Goal: Task Accomplishment & Management: Manage account settings

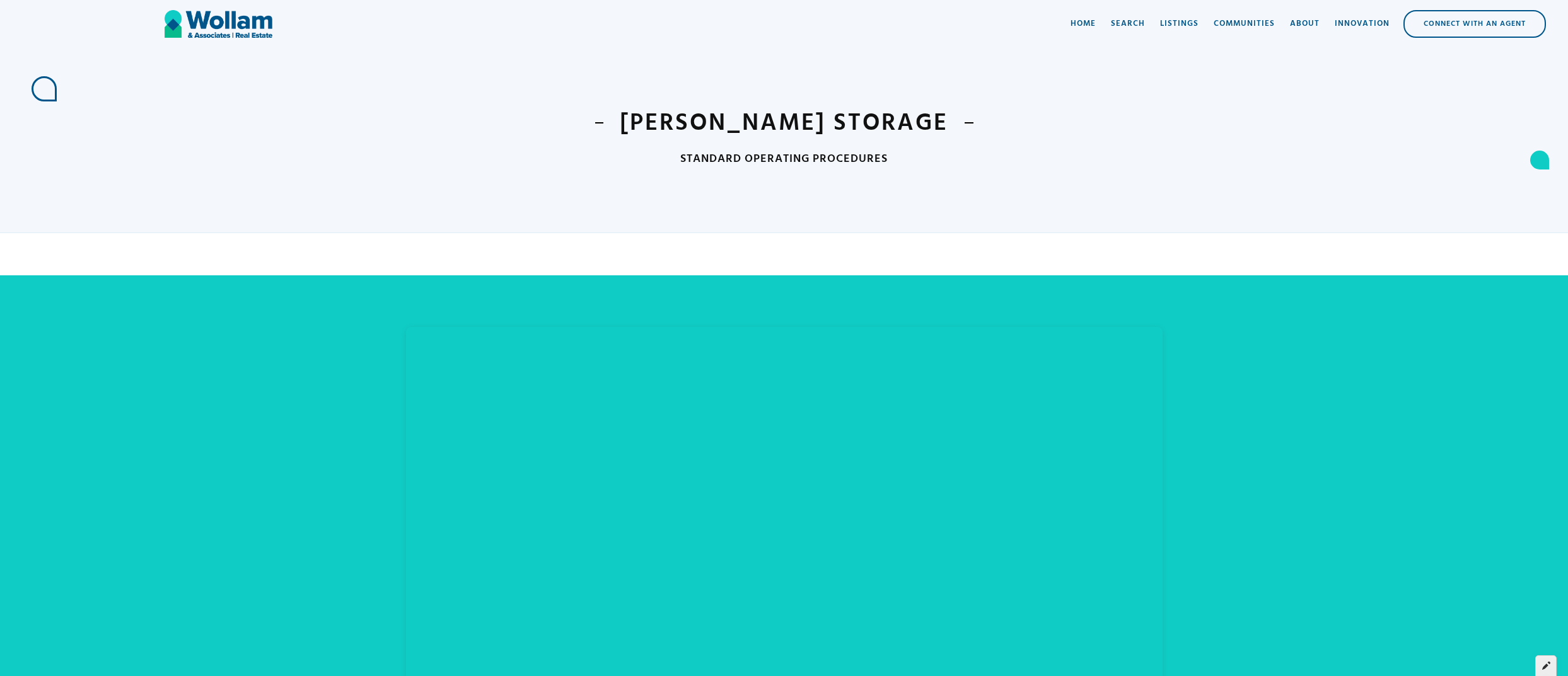
click at [1546, 665] on icon at bounding box center [1546, 665] width 8 height 9
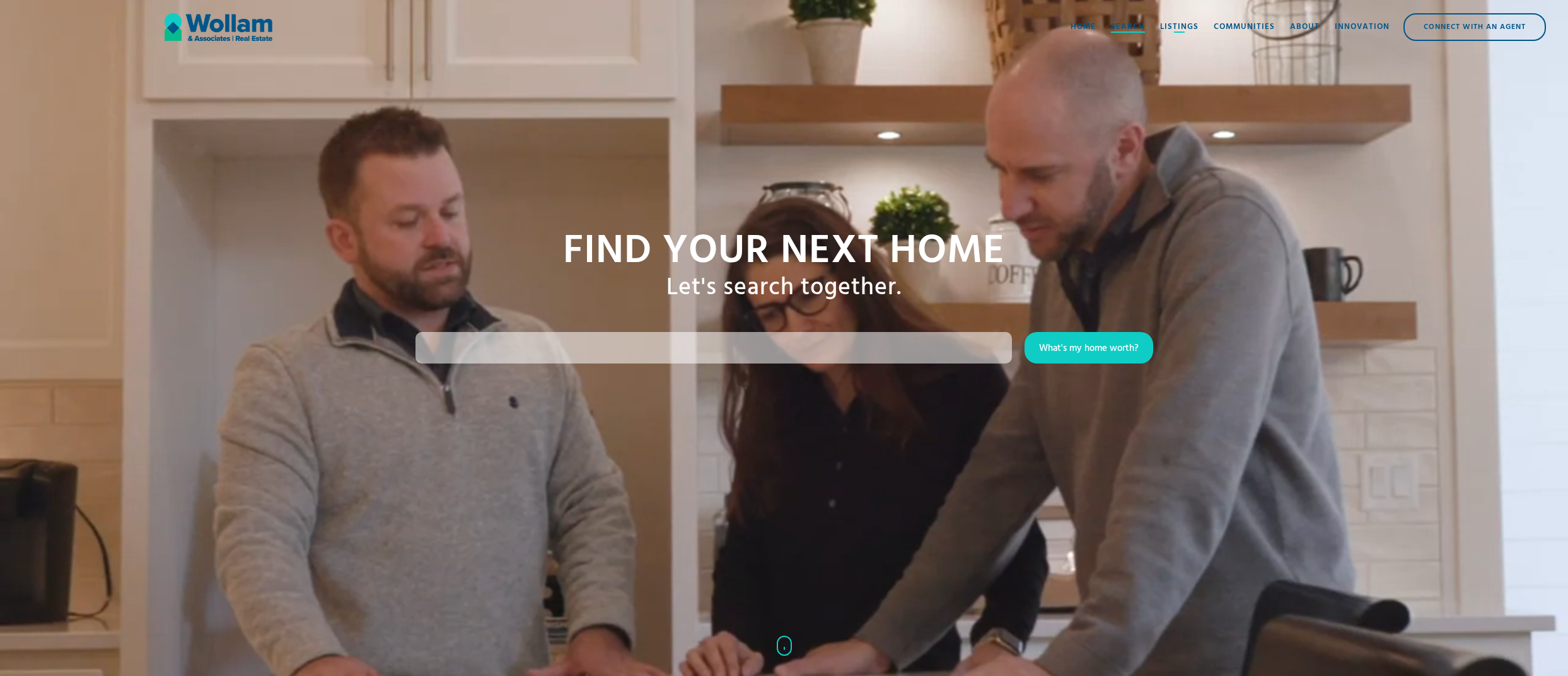
click at [1162, 23] on div "Listings" at bounding box center [1179, 27] width 38 height 13
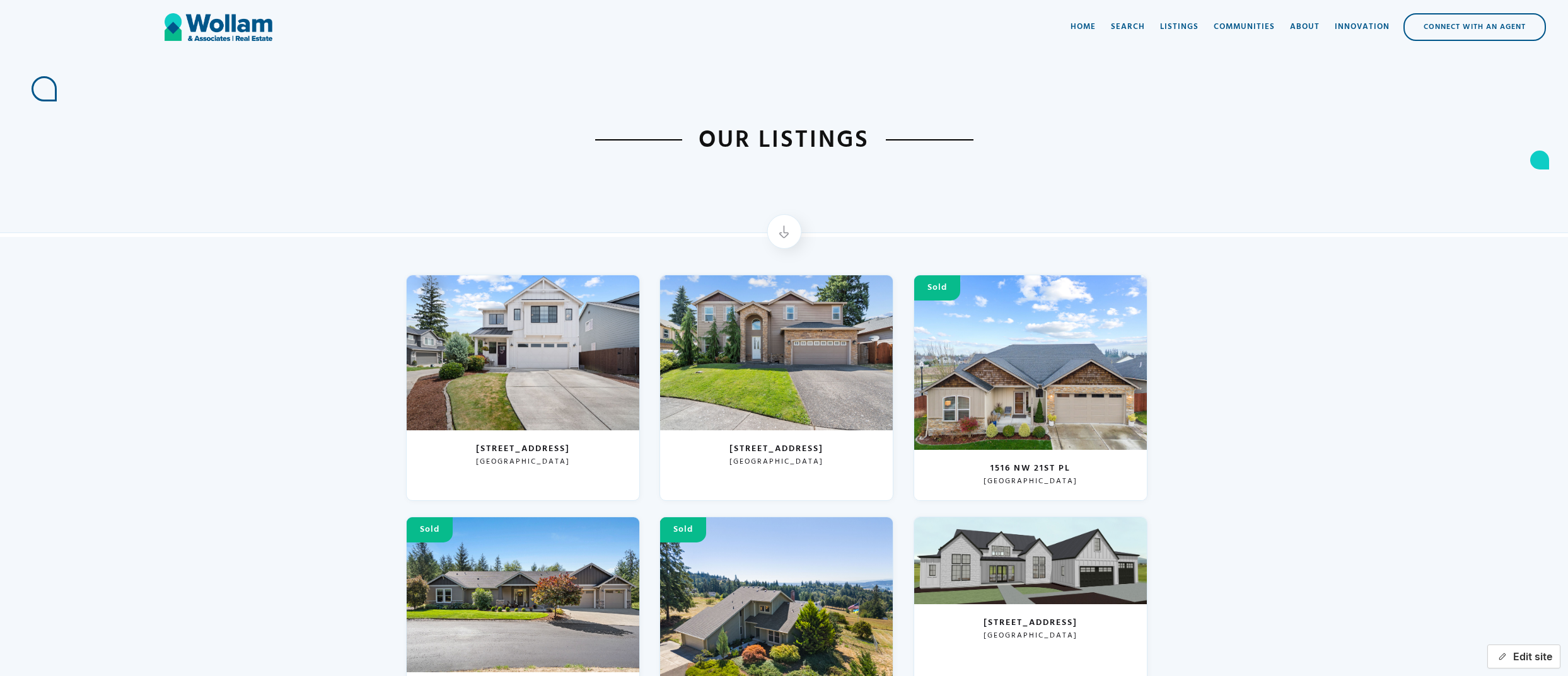
click at [1504, 658] on icon "button" at bounding box center [1502, 657] width 10 height 10
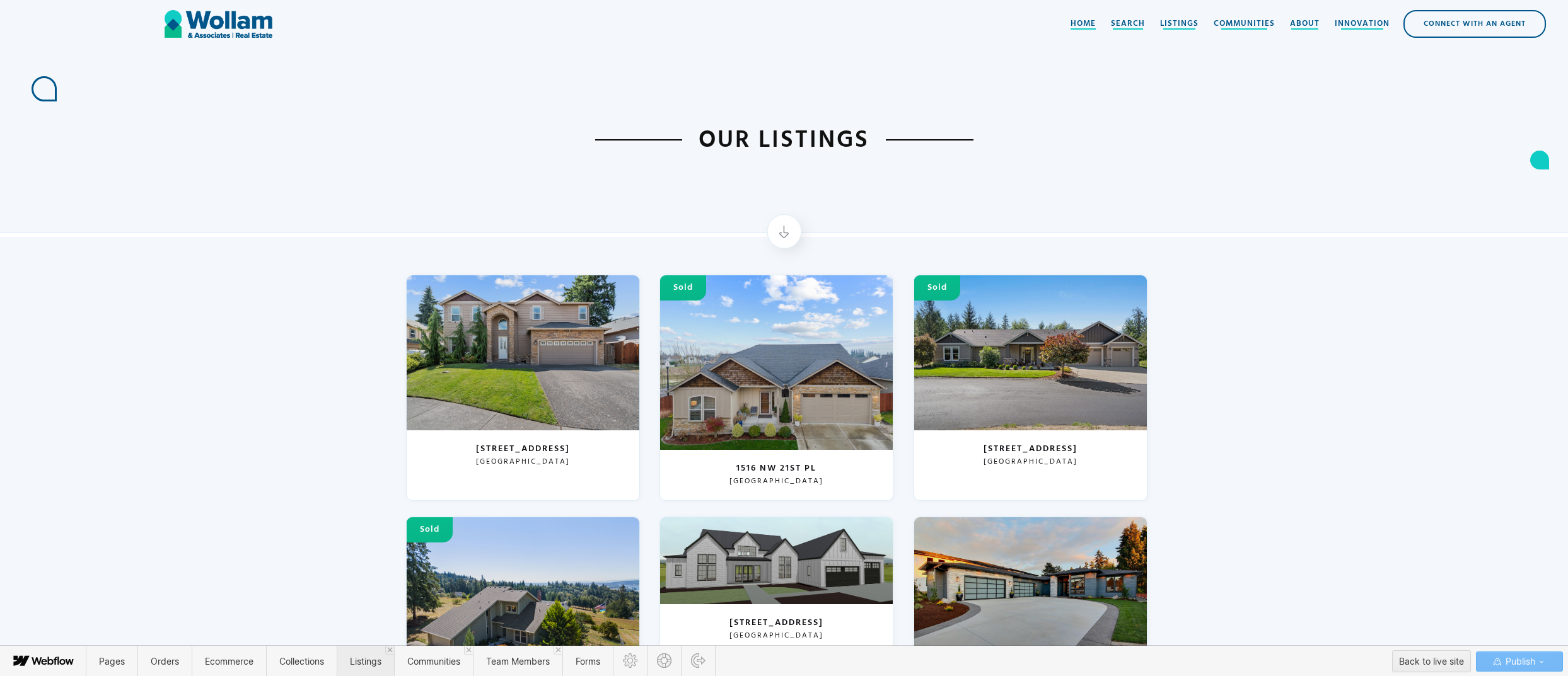
click at [369, 656] on span "Listings" at bounding box center [366, 661] width 31 height 11
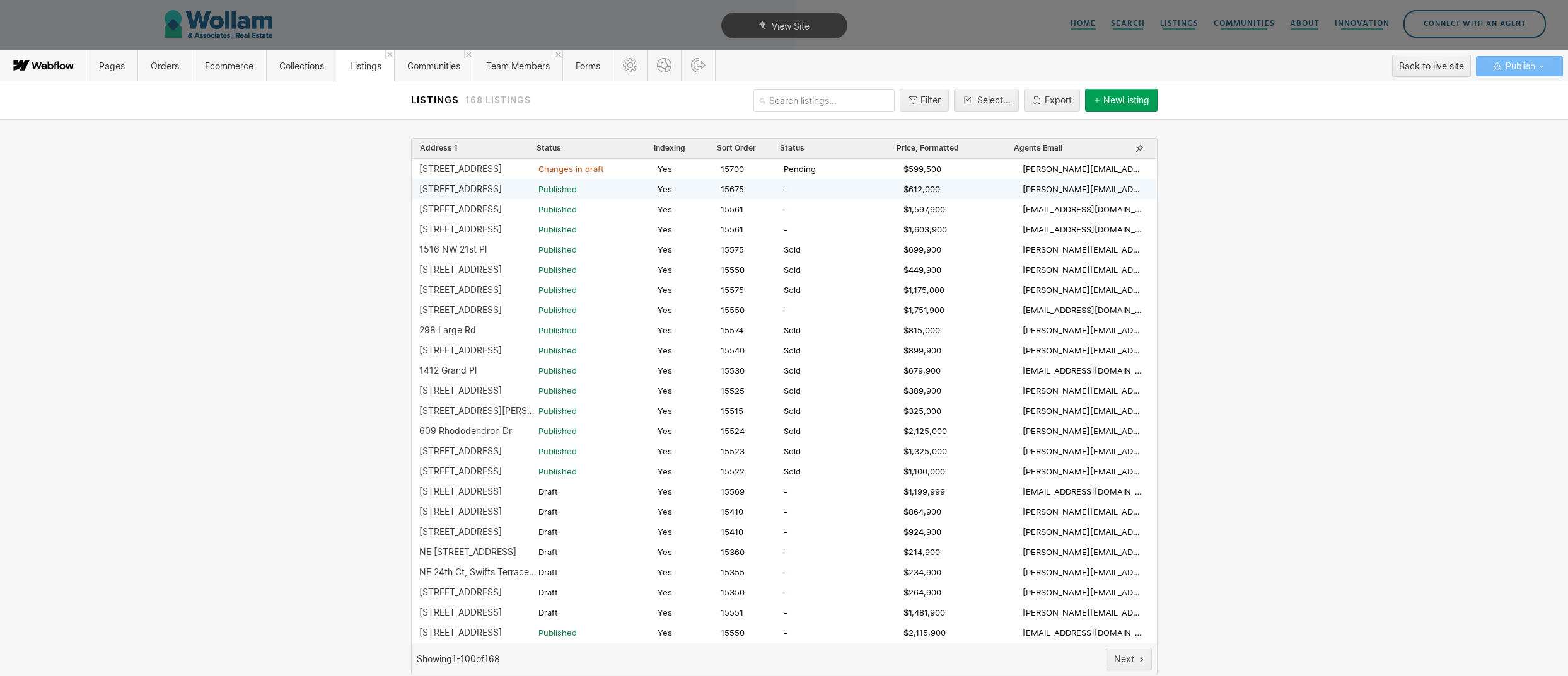
click at [452, 186] on div "[STREET_ADDRESS]" at bounding box center [460, 189] width 83 height 10
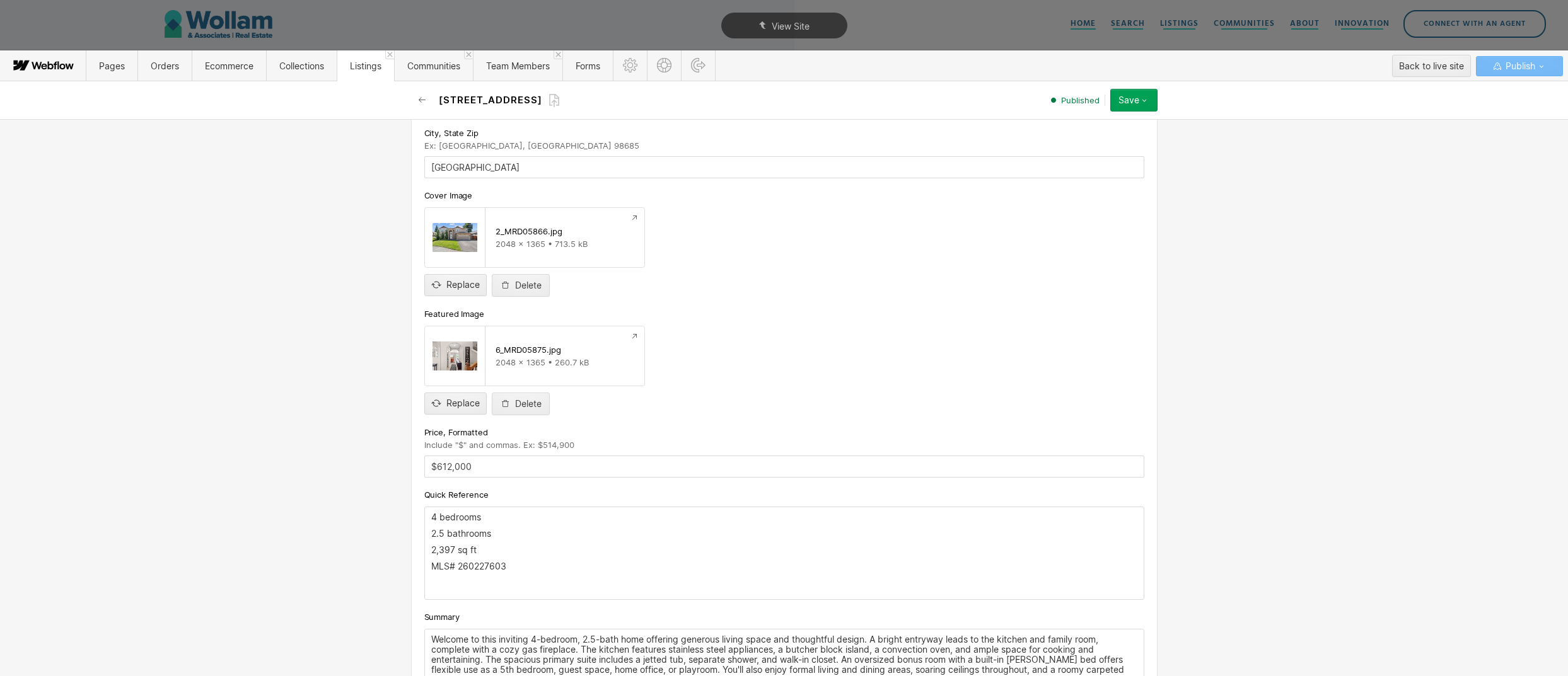
scroll to position [391, 0]
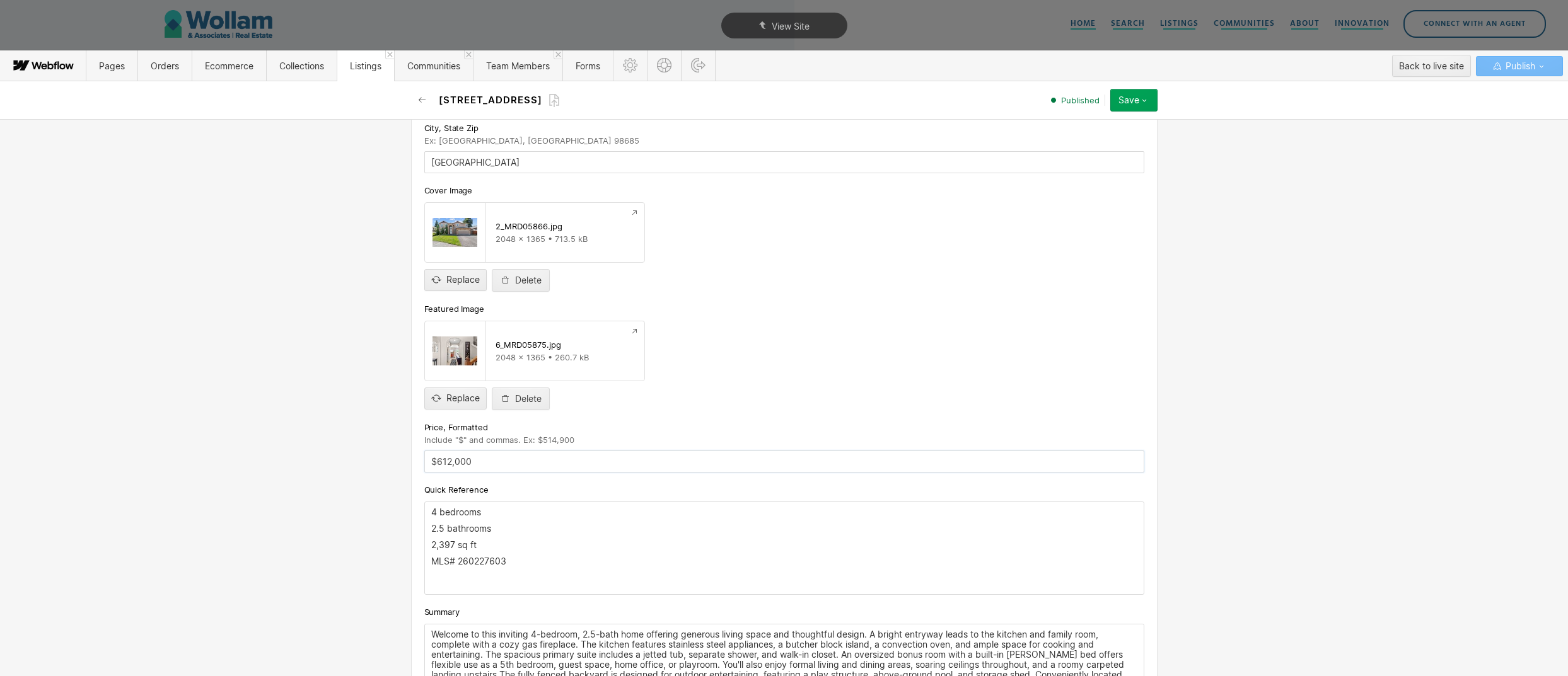
click at [459, 462] on input "$612,000" at bounding box center [784, 462] width 720 height 22
type input "$599,500"
click at [1135, 104] on div "Save" at bounding box center [1129, 100] width 21 height 10
click at [1116, 132] on div "Save changes" at bounding box center [1094, 125] width 125 height 17
